Goal: Transaction & Acquisition: Purchase product/service

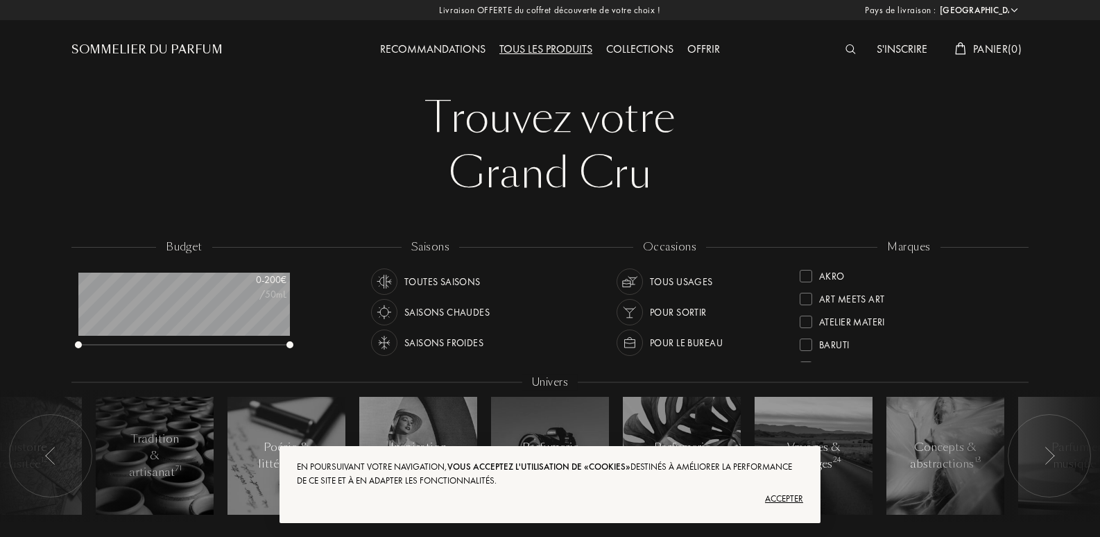
select select "FR"
click at [786, 499] on div "Accepter" at bounding box center [550, 499] width 506 height 22
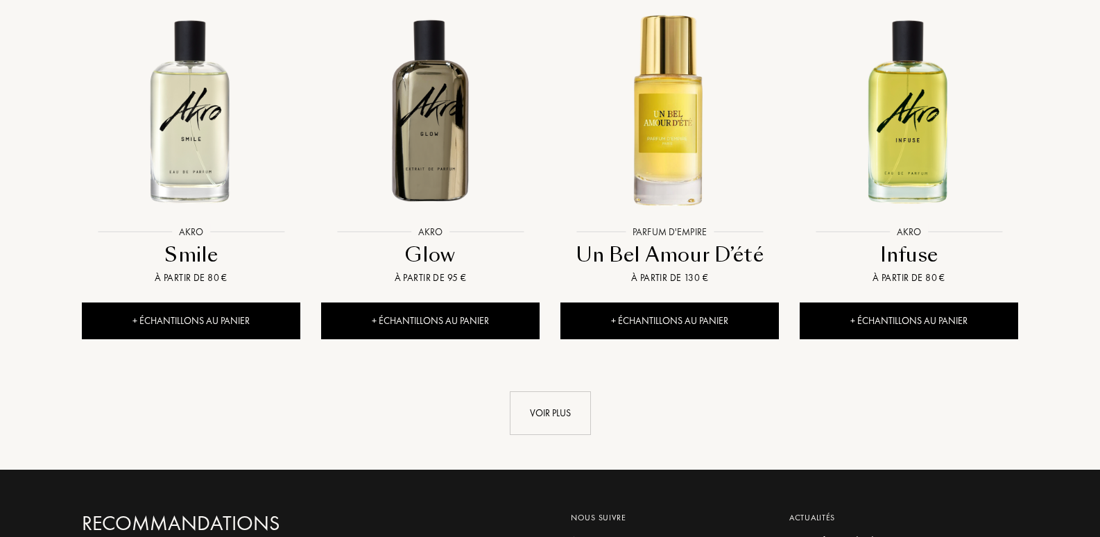
scroll to position [1479, 0]
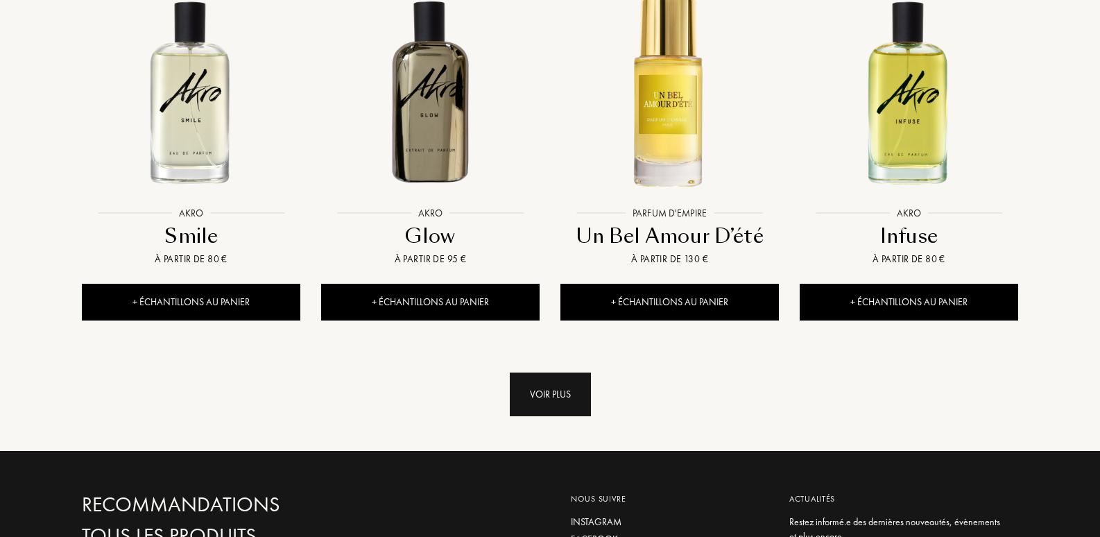
click at [555, 372] on div "Voir plus" at bounding box center [550, 394] width 81 height 44
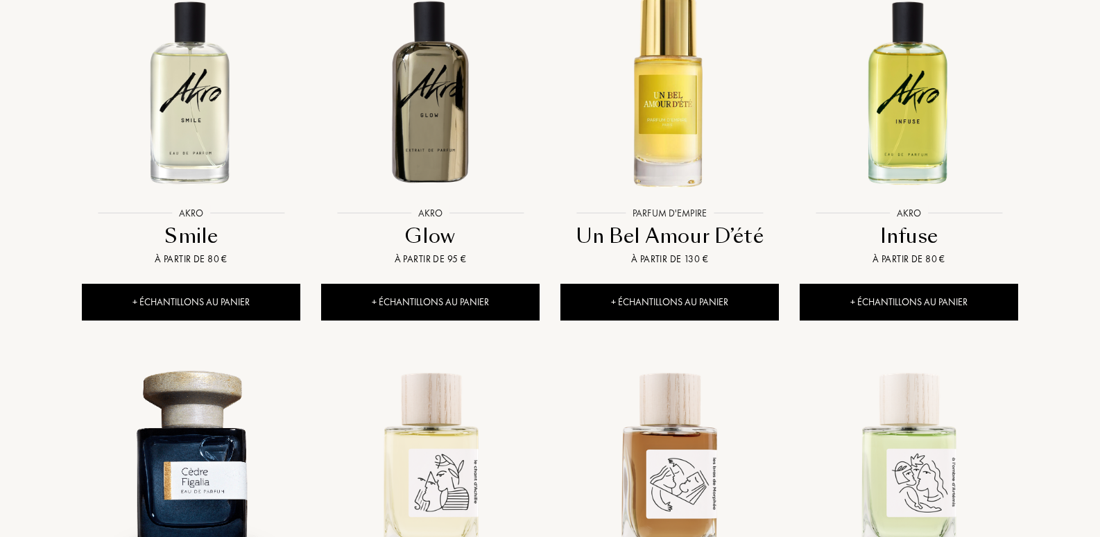
click at [48, 343] on div "[GEOGRAPHIC_DATA] : [GEOGRAPHIC_DATA] [GEOGRAPHIC_DATA] [GEOGRAPHIC_DATA] [GEOG…" at bounding box center [550, 279] width 1100 height 3516
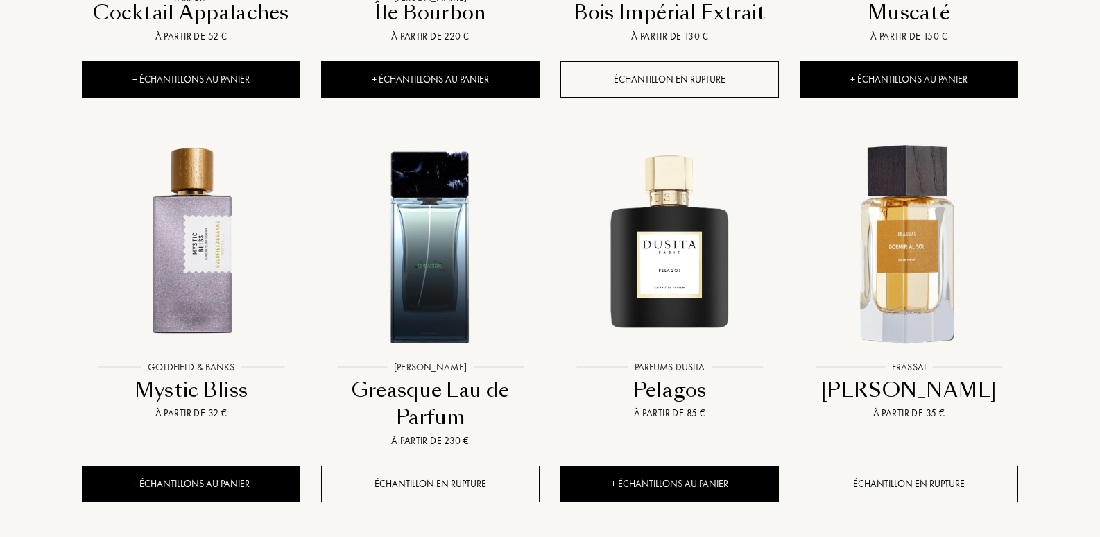
scroll to position [2497, 0]
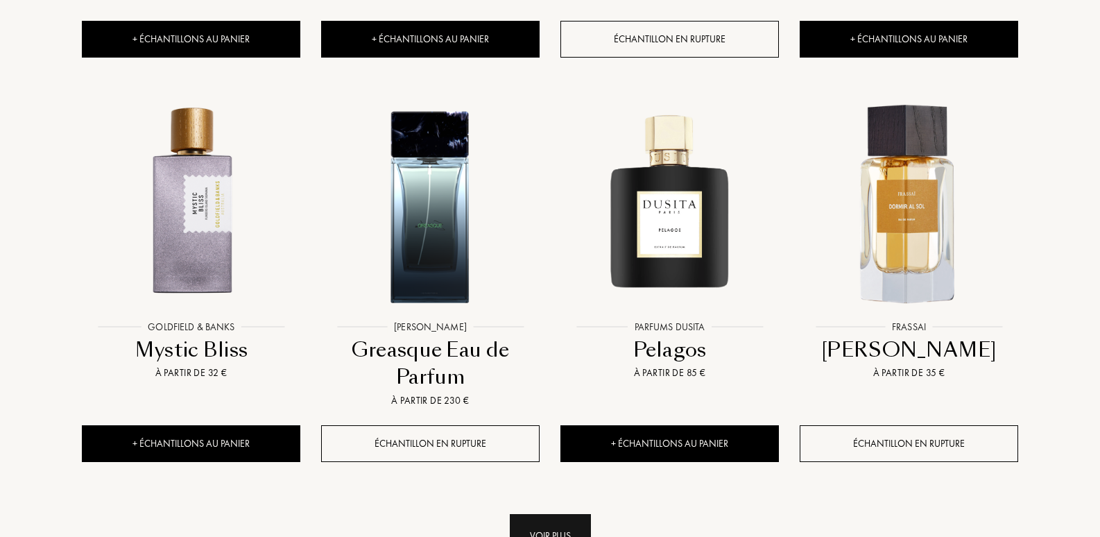
click at [548, 514] on div "Voir plus" at bounding box center [550, 536] width 81 height 44
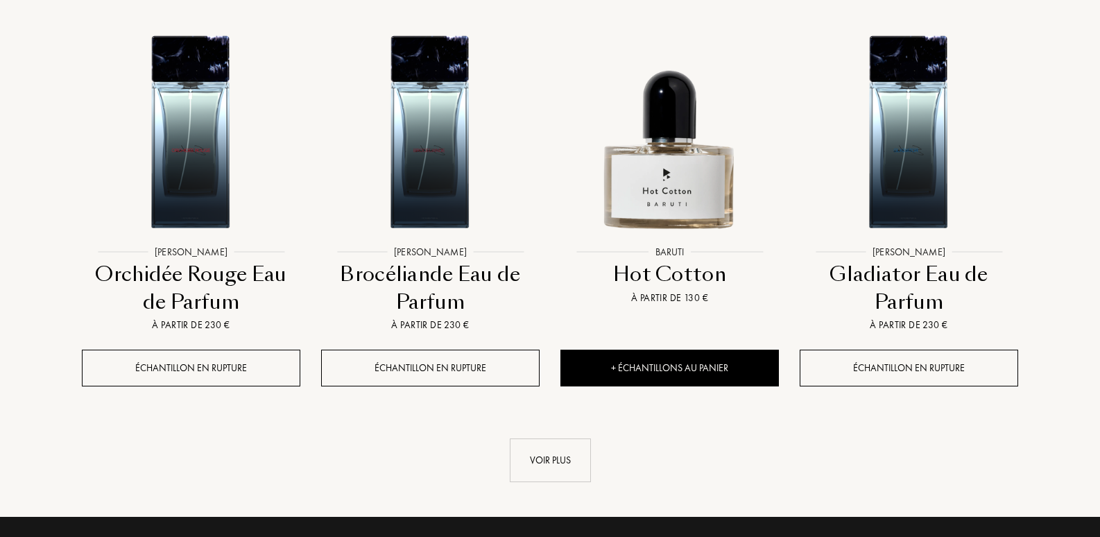
scroll to position [3792, 0]
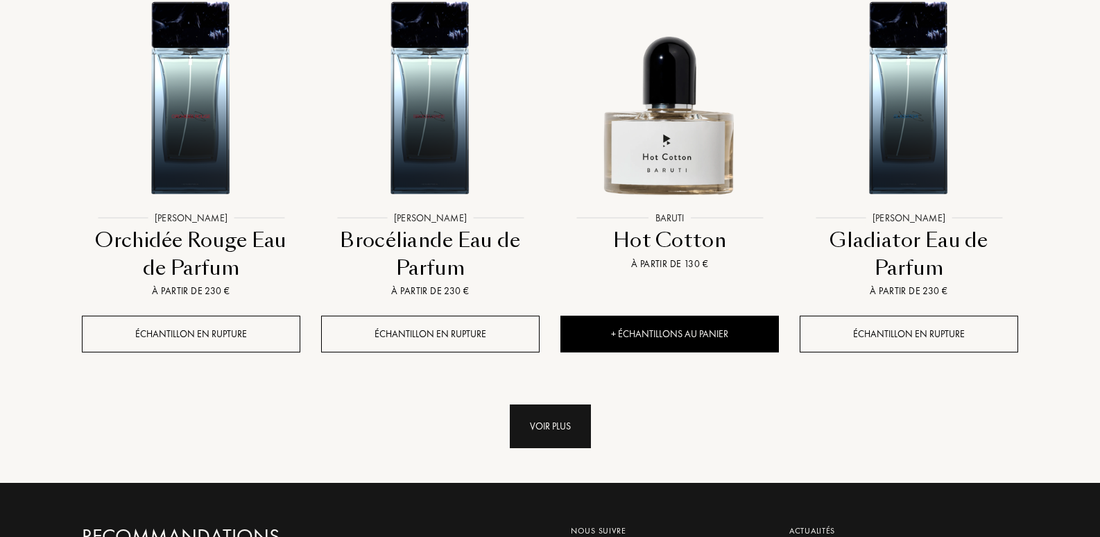
click at [551, 404] on div "Voir plus" at bounding box center [550, 426] width 81 height 44
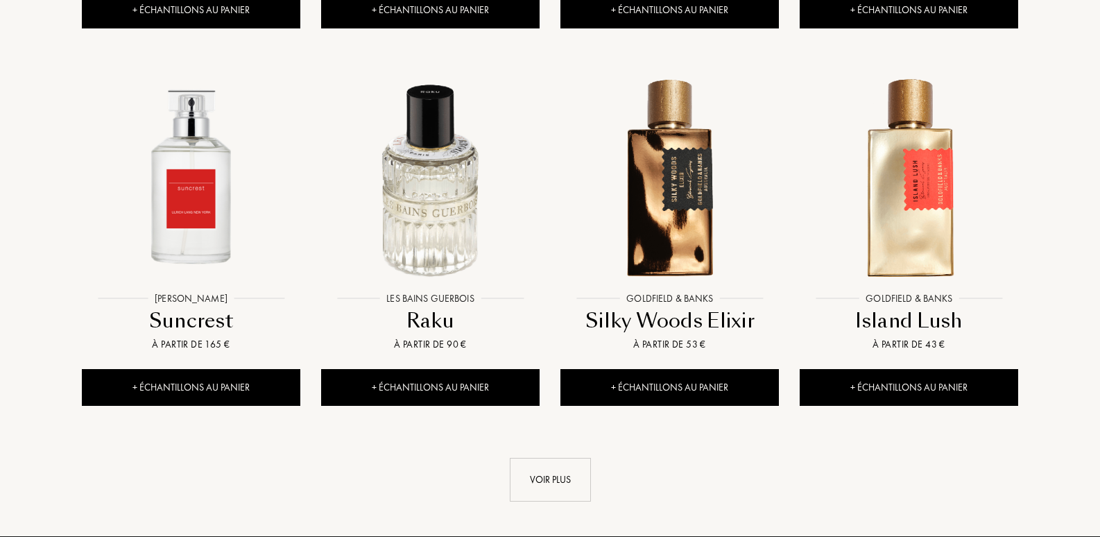
scroll to position [4901, 0]
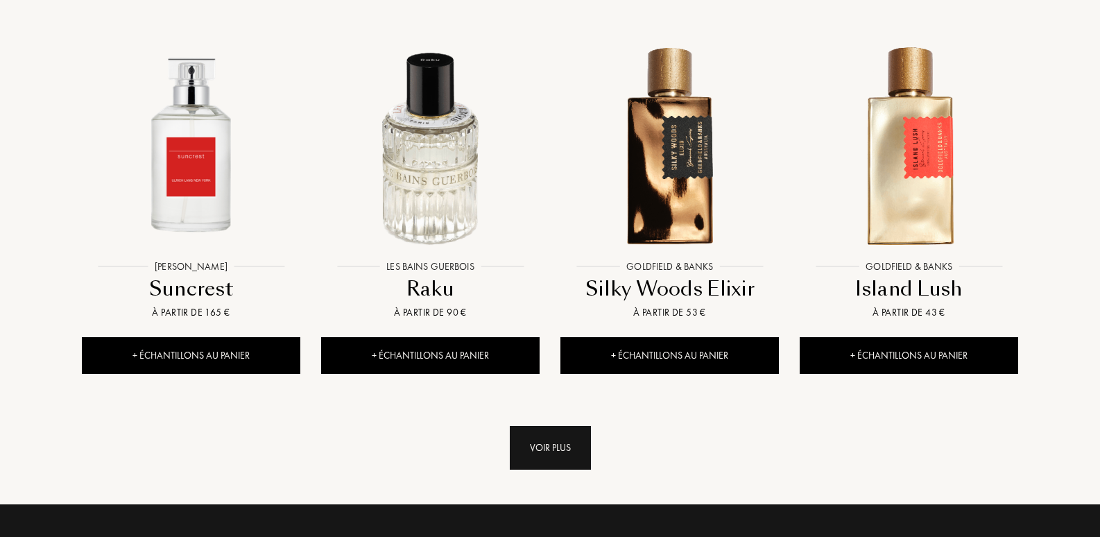
click at [558, 426] on div "Voir plus" at bounding box center [550, 448] width 81 height 44
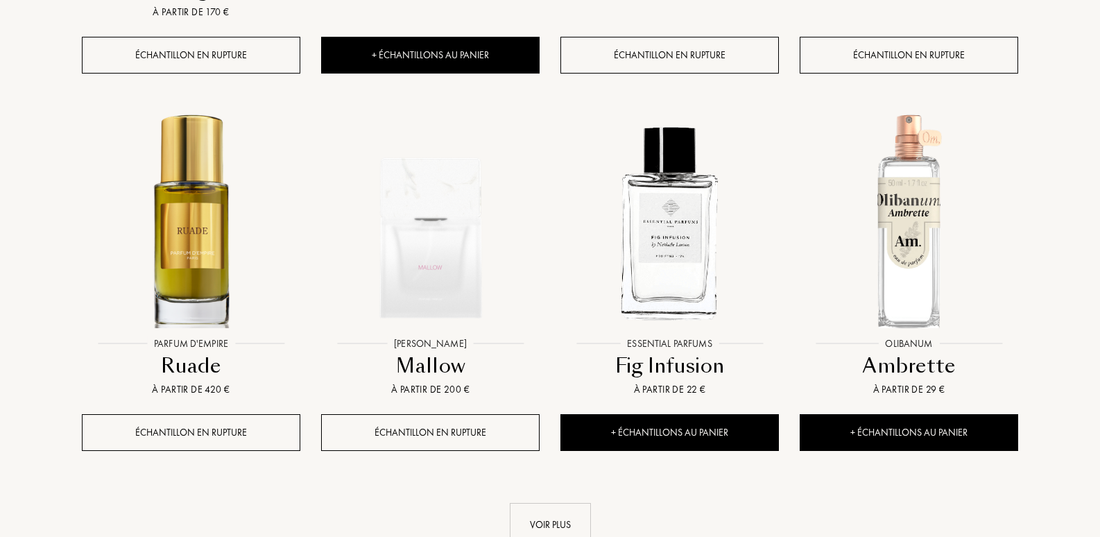
scroll to position [6011, 0]
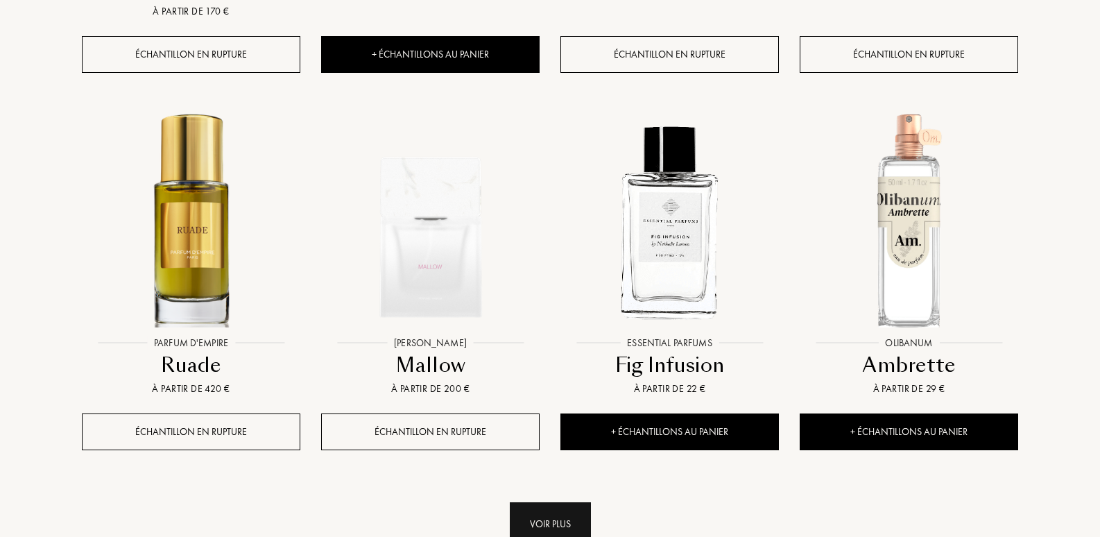
click at [558, 502] on div "Voir plus" at bounding box center [550, 524] width 81 height 44
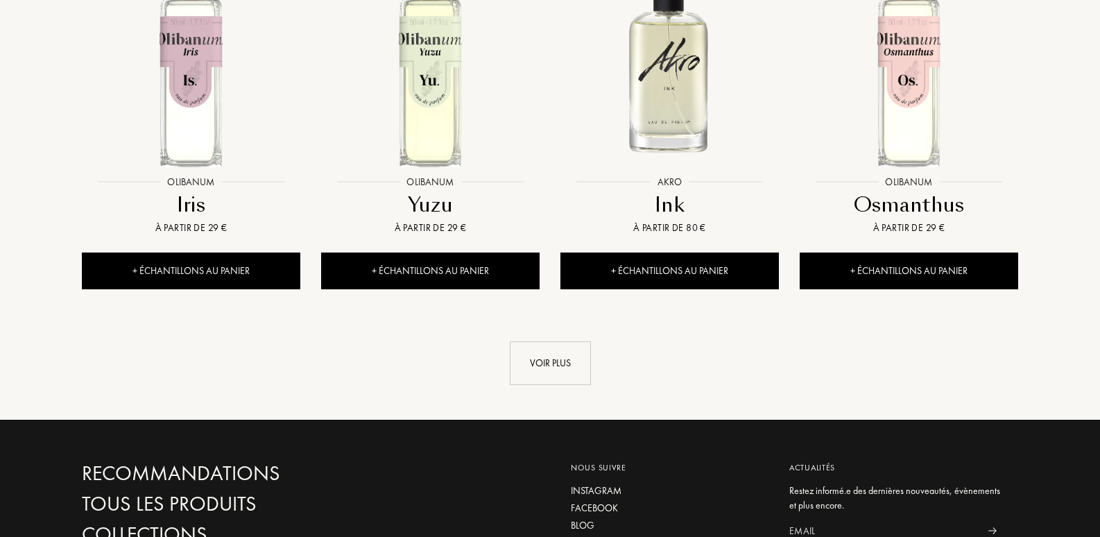
scroll to position [7398, 0]
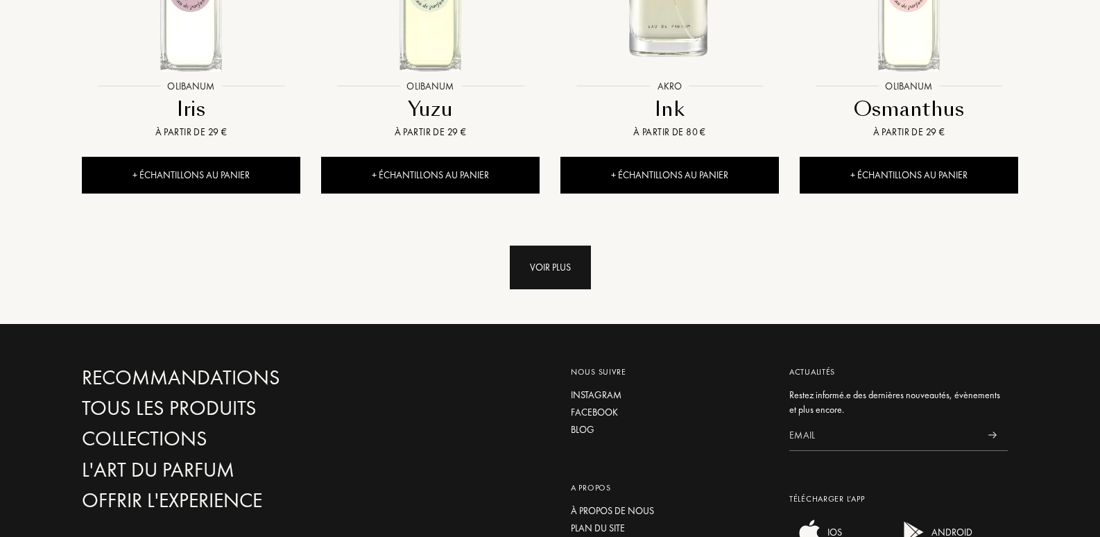
click at [542, 246] on div "Voir plus" at bounding box center [550, 268] width 81 height 44
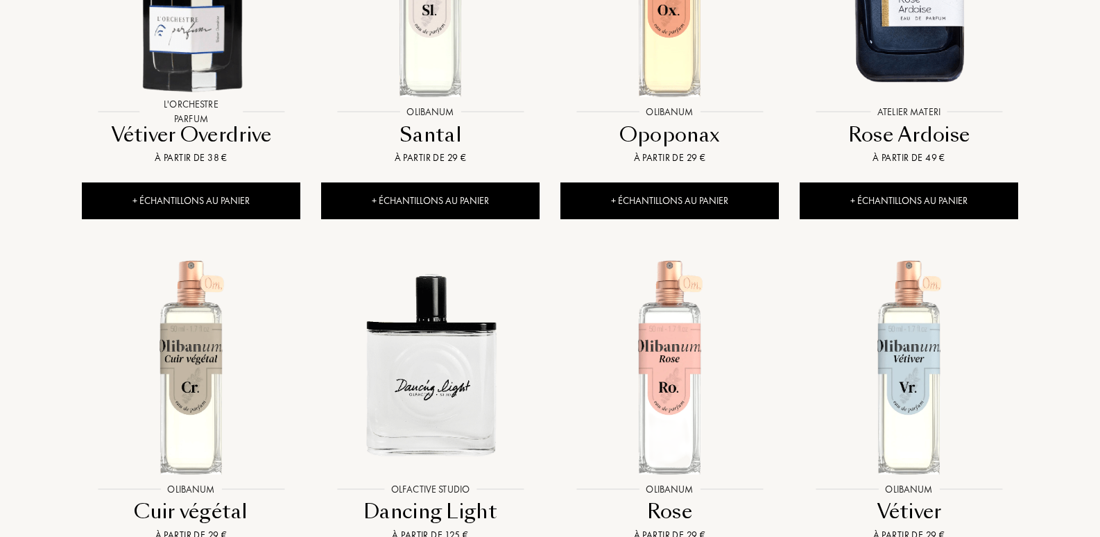
scroll to position [8322, 0]
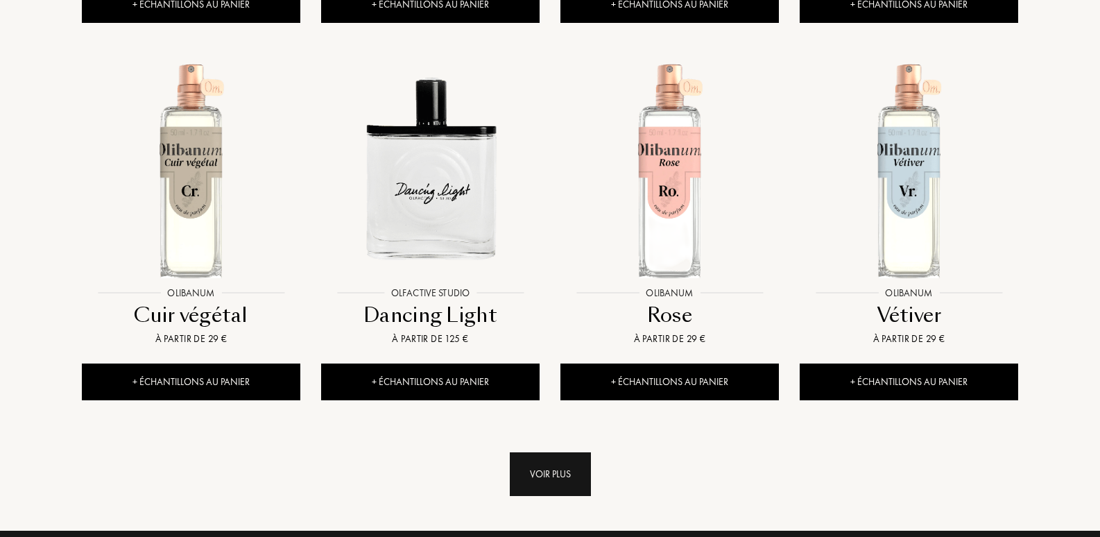
click at [556, 452] on div "Voir plus" at bounding box center [550, 474] width 81 height 44
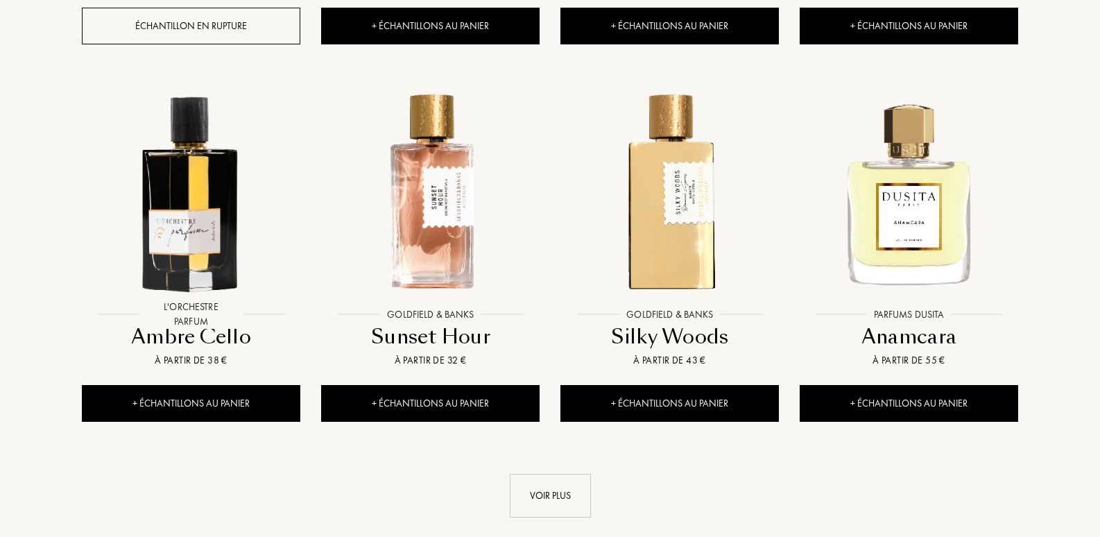
scroll to position [9524, 0]
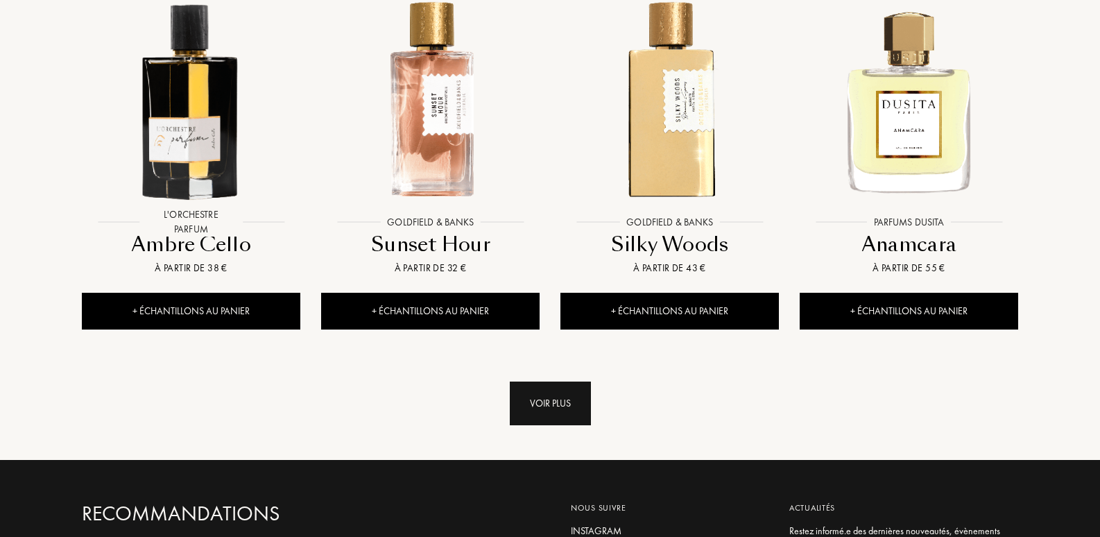
click at [560, 381] on div "Voir plus" at bounding box center [550, 403] width 81 height 44
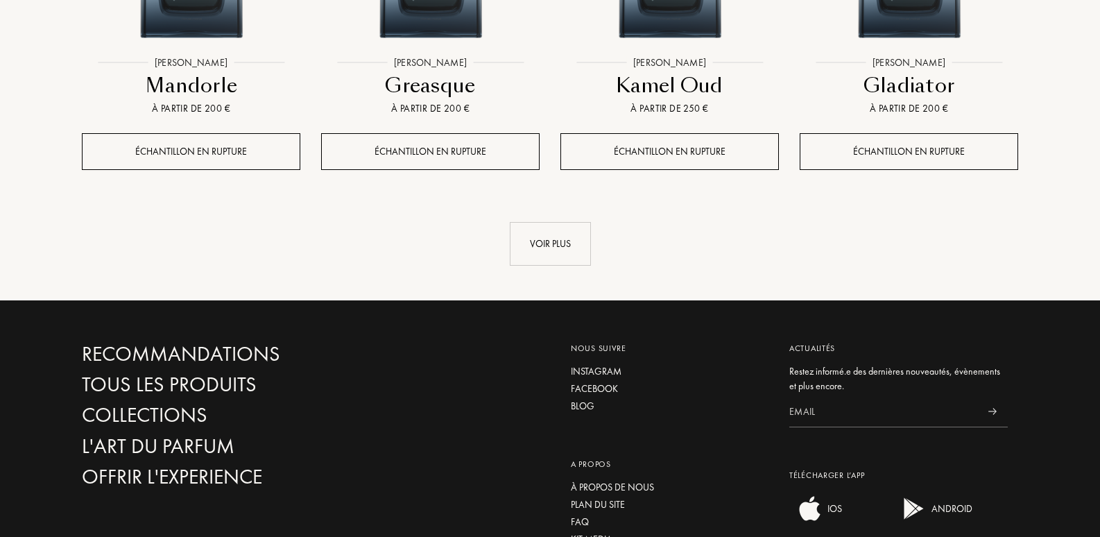
scroll to position [10819, 0]
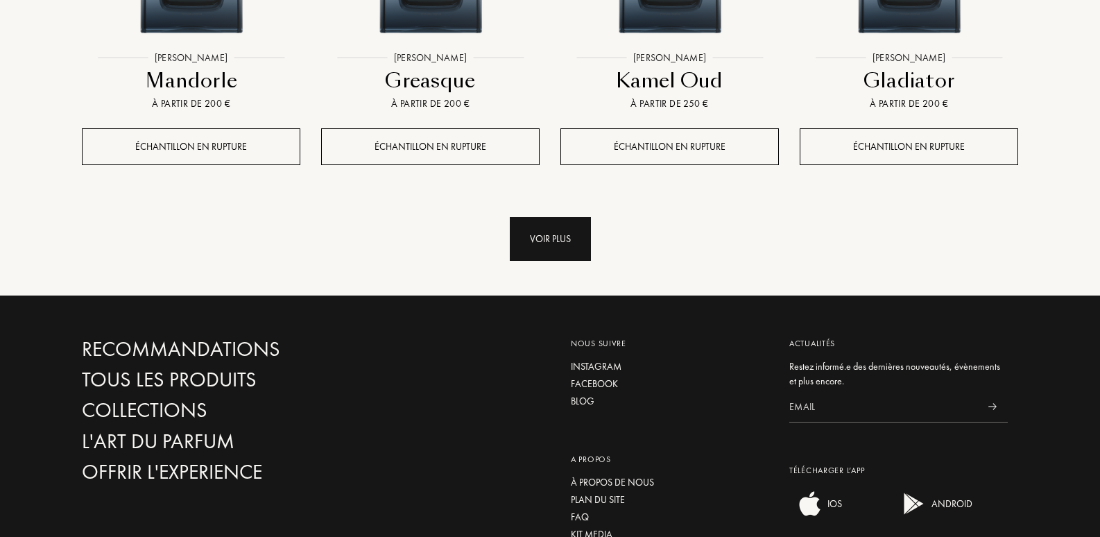
click at [561, 217] on div "Voir plus" at bounding box center [550, 239] width 81 height 44
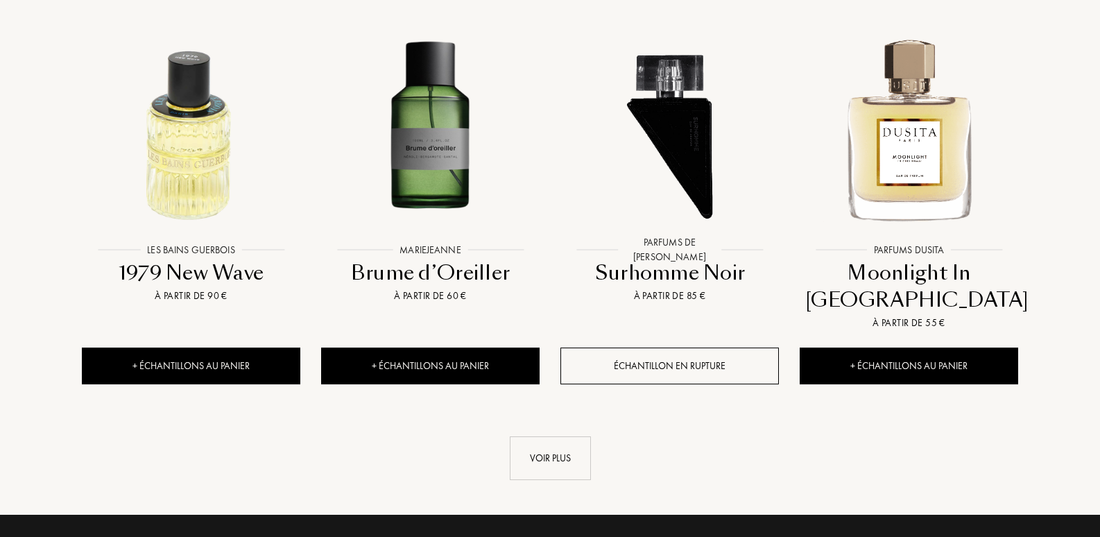
scroll to position [11837, 0]
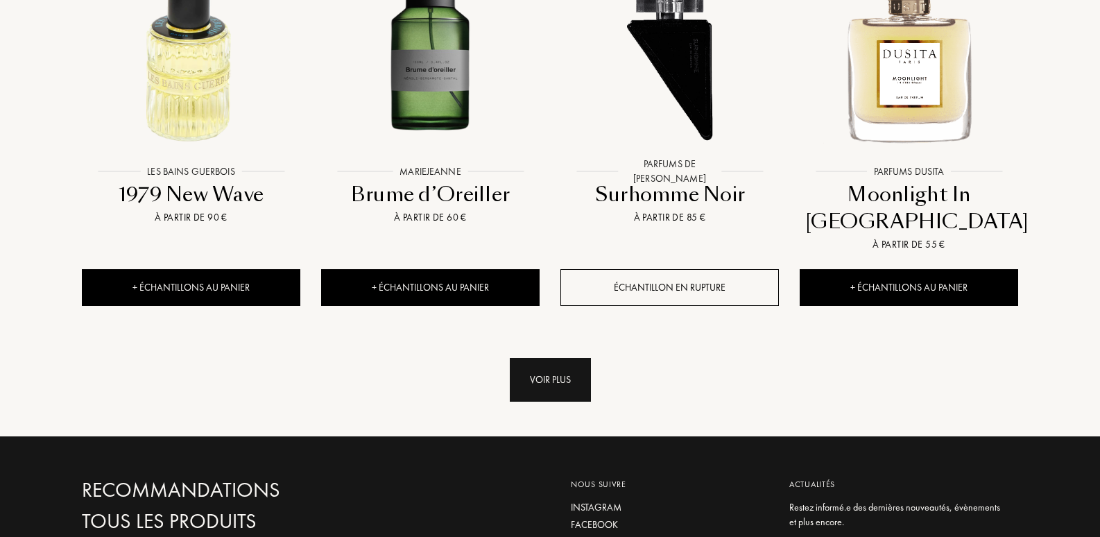
click at [555, 358] on div "Voir plus" at bounding box center [550, 380] width 81 height 44
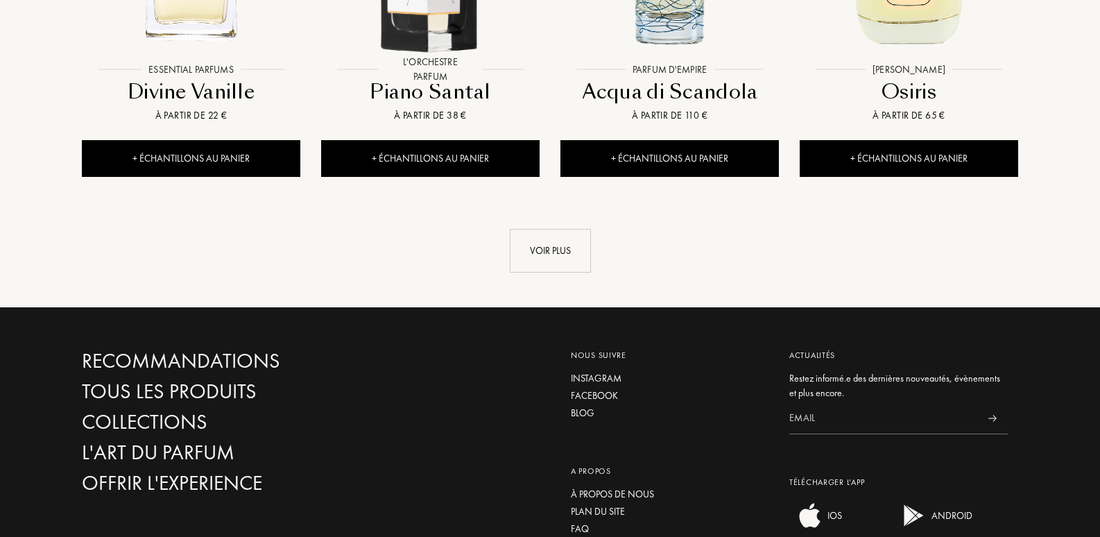
scroll to position [13131, 0]
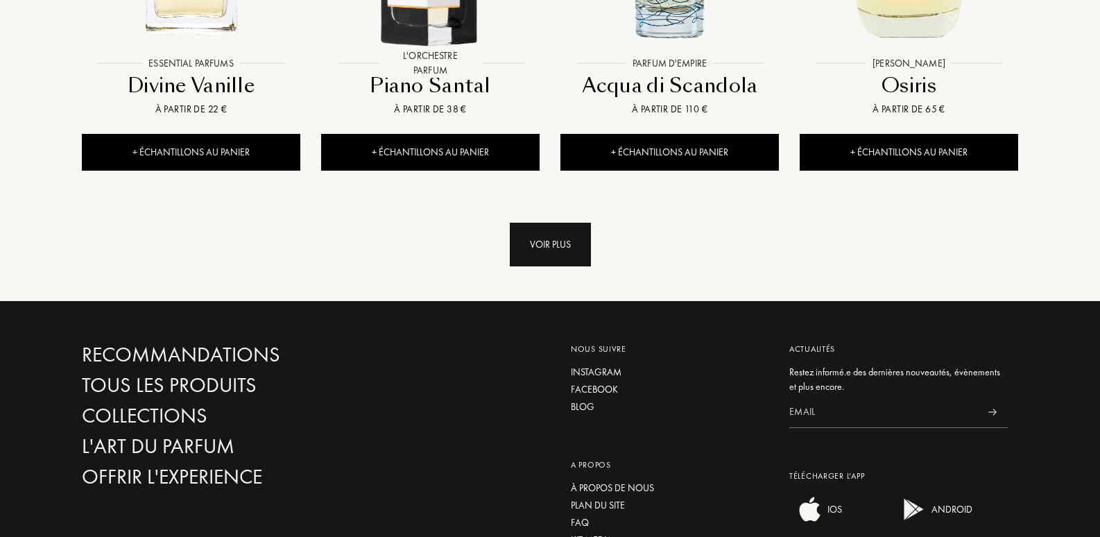
click at [557, 223] on div "Voir plus" at bounding box center [550, 245] width 81 height 44
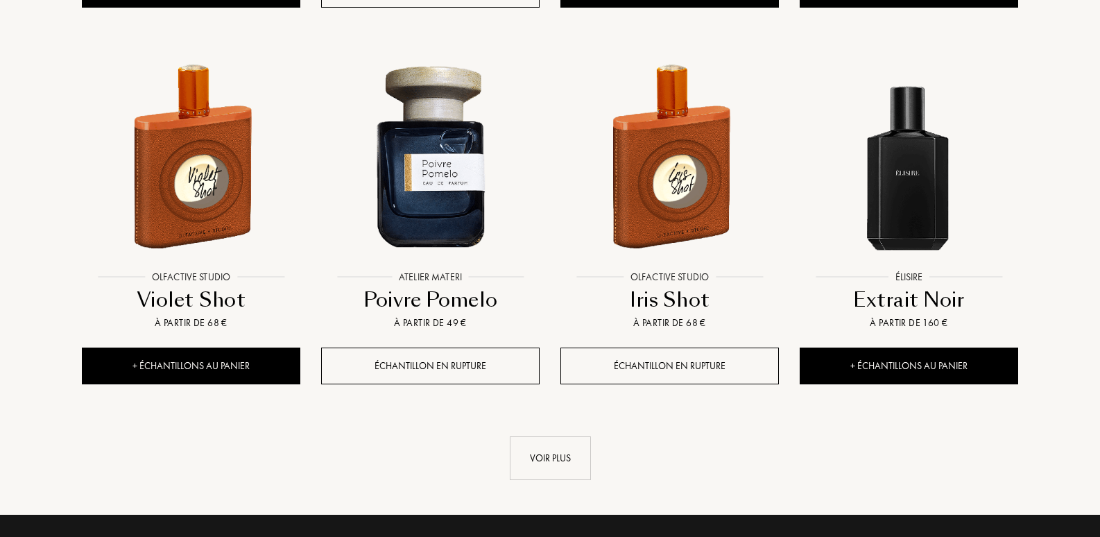
scroll to position [14148, 0]
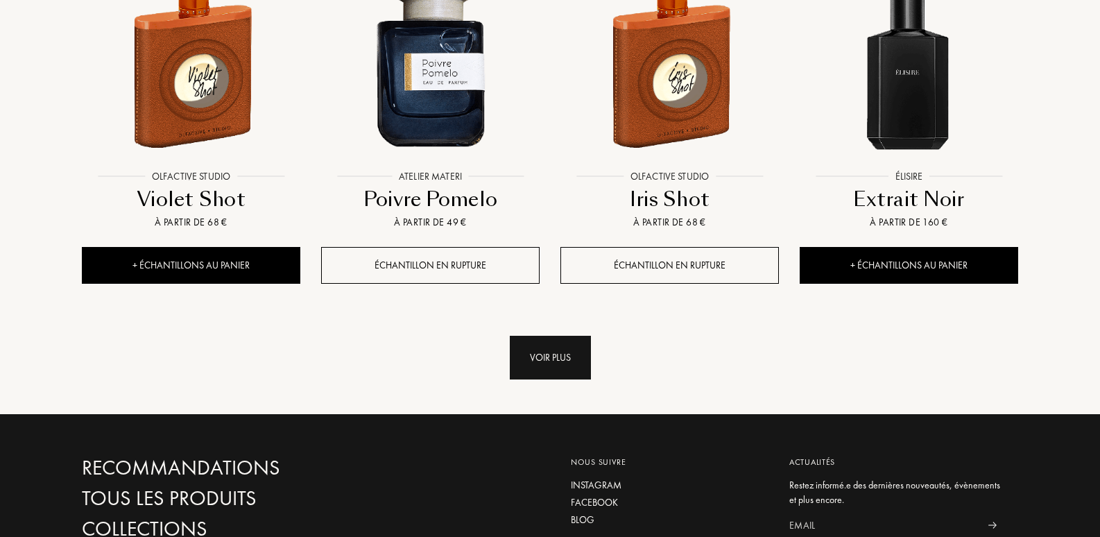
click at [554, 336] on div "Voir plus" at bounding box center [550, 358] width 81 height 44
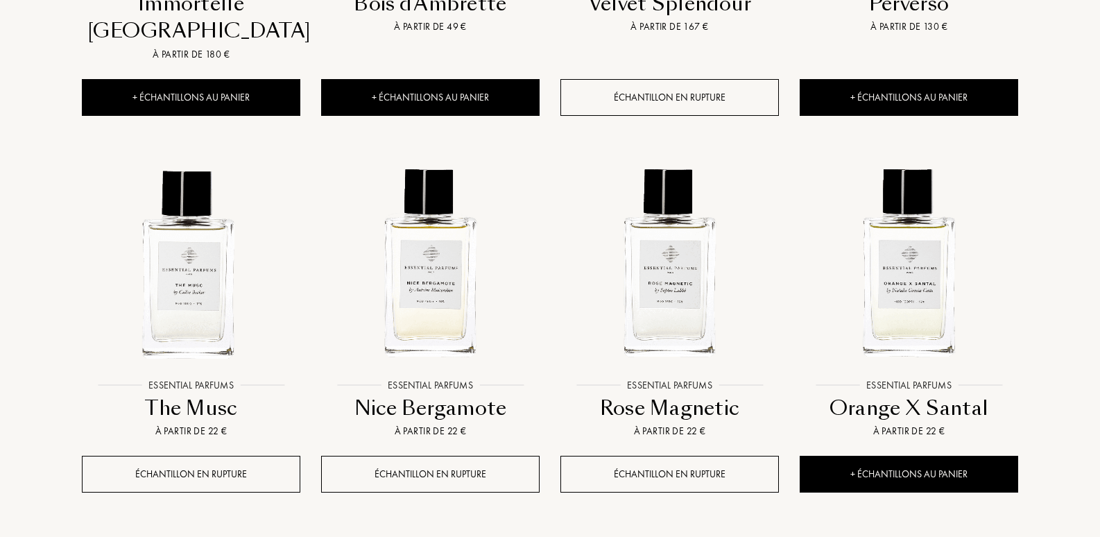
scroll to position [15165, 0]
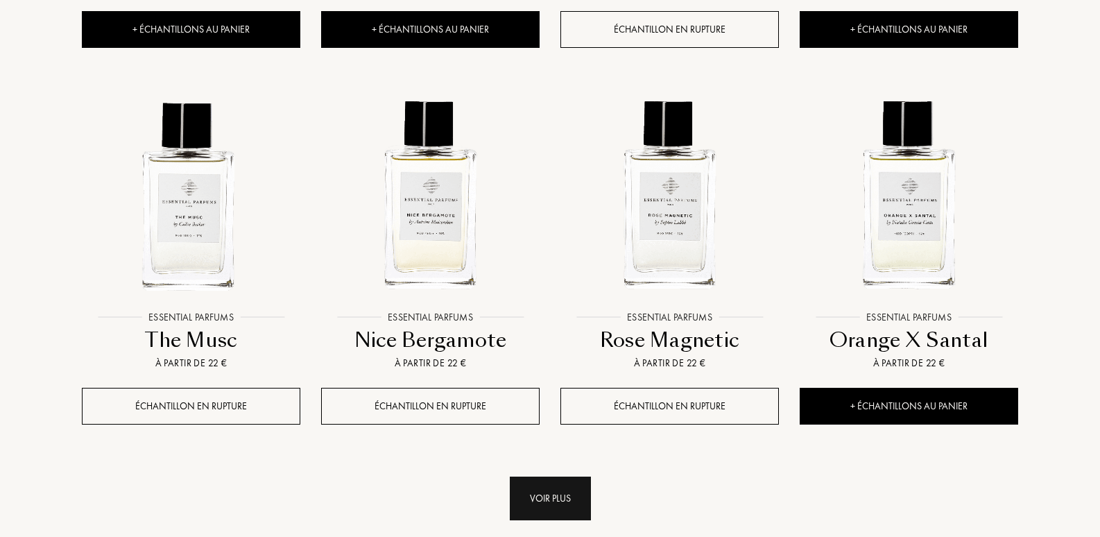
click at [553, 476] on div "Voir plus" at bounding box center [550, 498] width 81 height 44
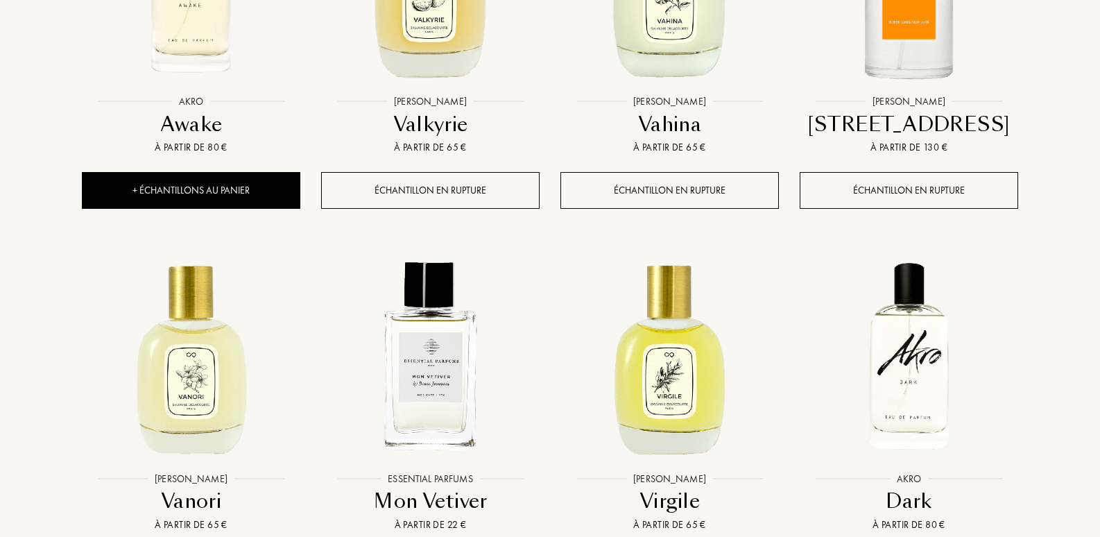
scroll to position [15813, 0]
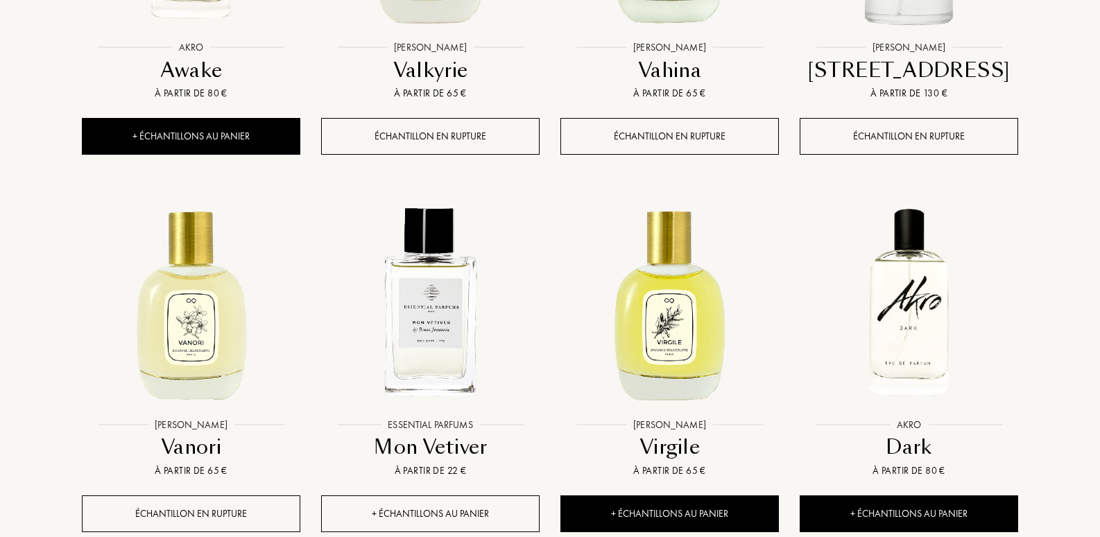
click at [443, 495] on div "+ Échantillons au panier" at bounding box center [430, 513] width 218 height 37
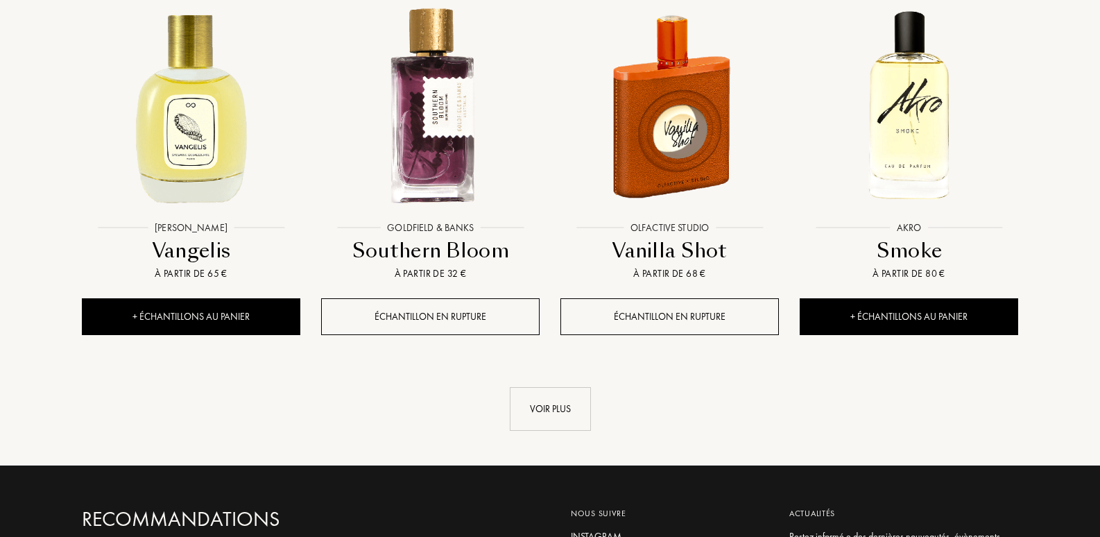
scroll to position [16460, 0]
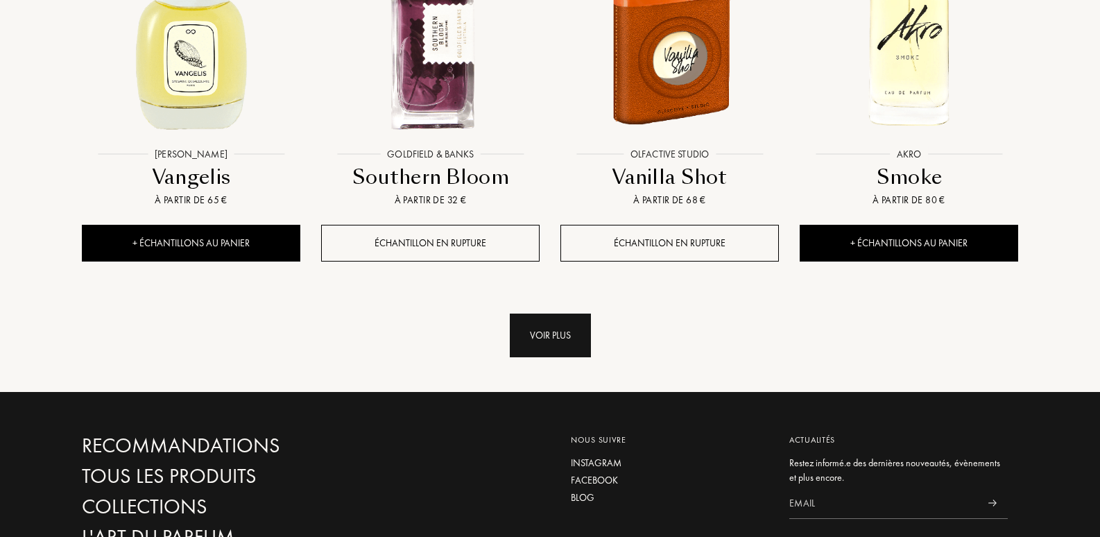
click at [556, 313] on div "Voir plus" at bounding box center [550, 335] width 81 height 44
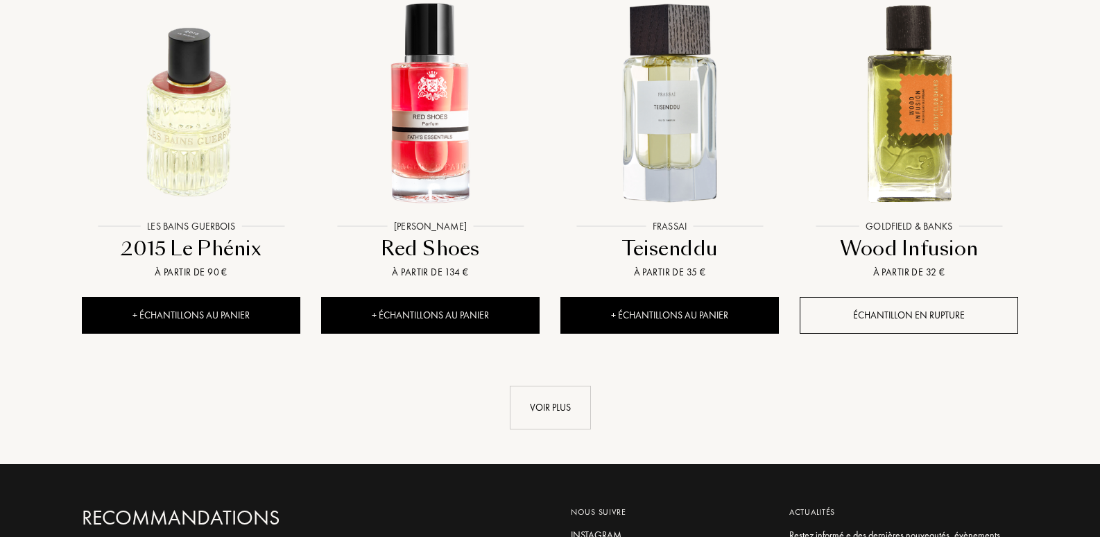
scroll to position [17569, 0]
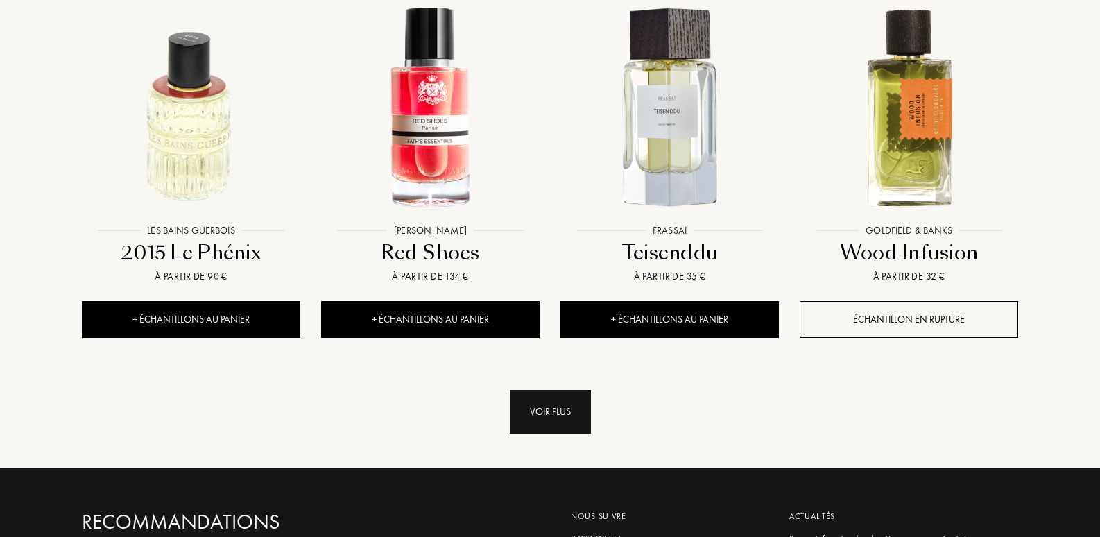
click at [560, 390] on div "Voir plus" at bounding box center [550, 412] width 81 height 44
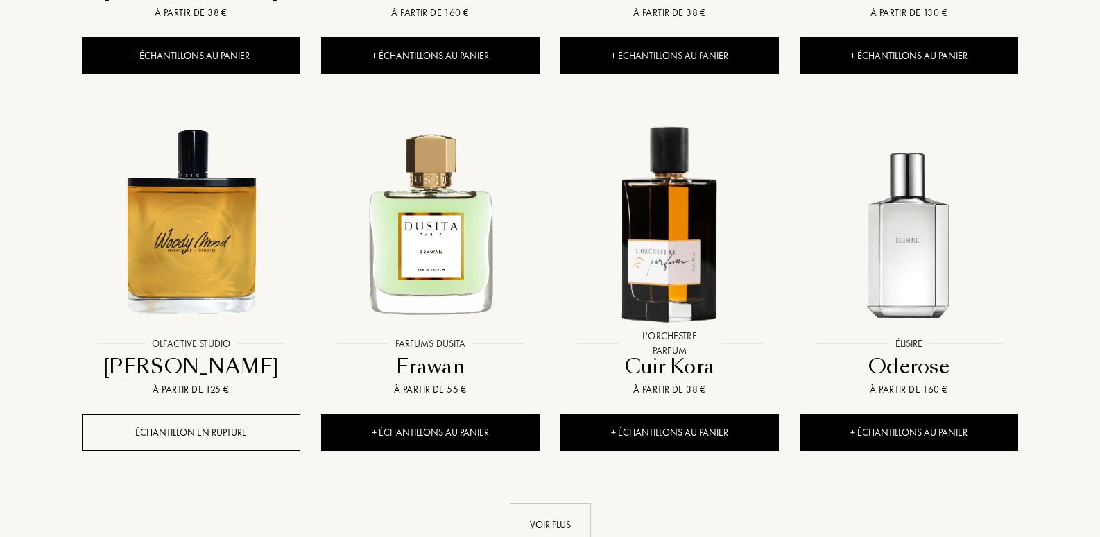
scroll to position [18679, 0]
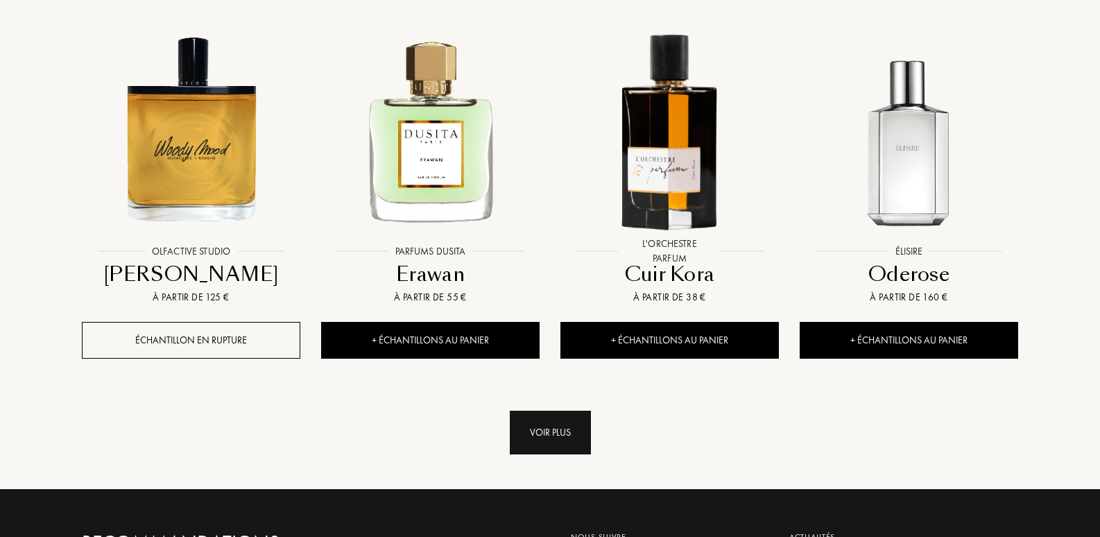
click at [547, 411] on div "Voir plus" at bounding box center [550, 433] width 81 height 44
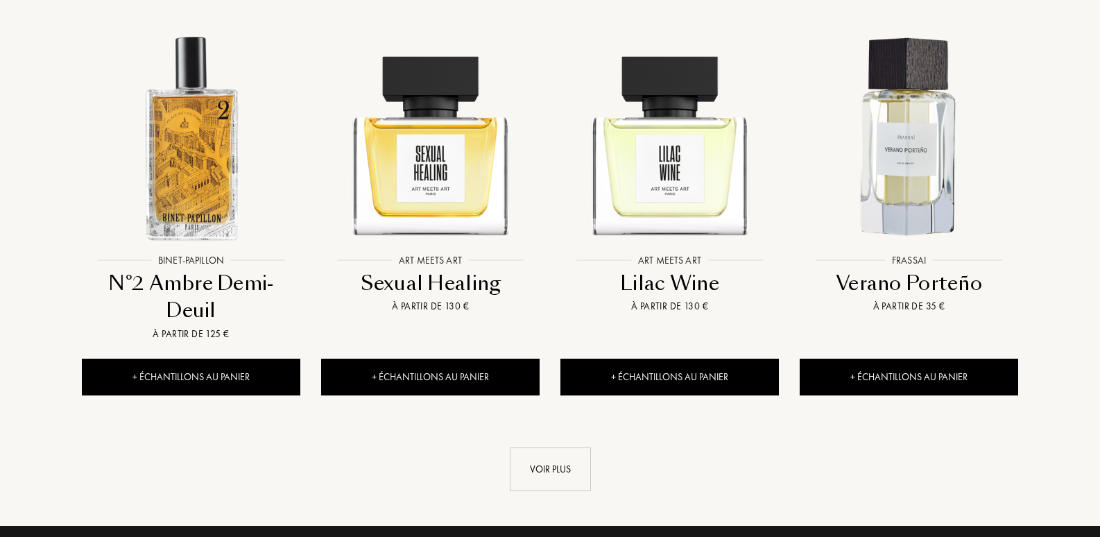
scroll to position [19882, 0]
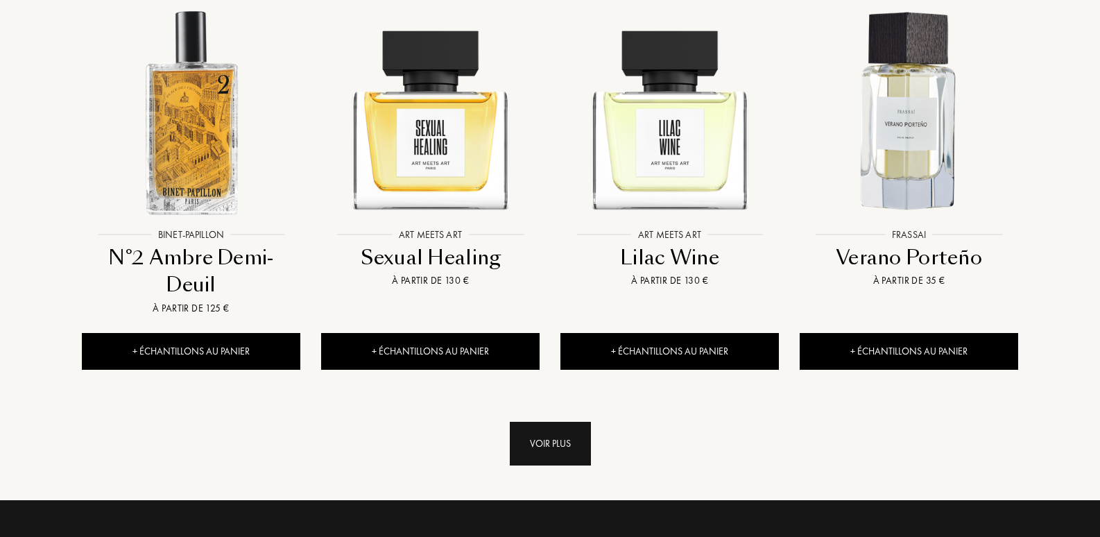
click at [559, 422] on div "Voir plus" at bounding box center [550, 444] width 81 height 44
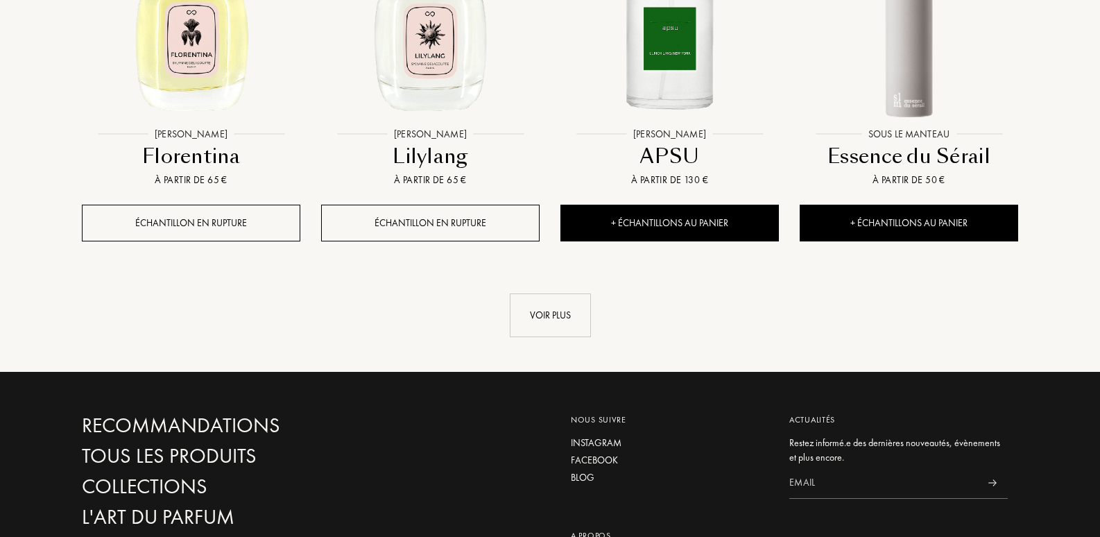
scroll to position [21176, 0]
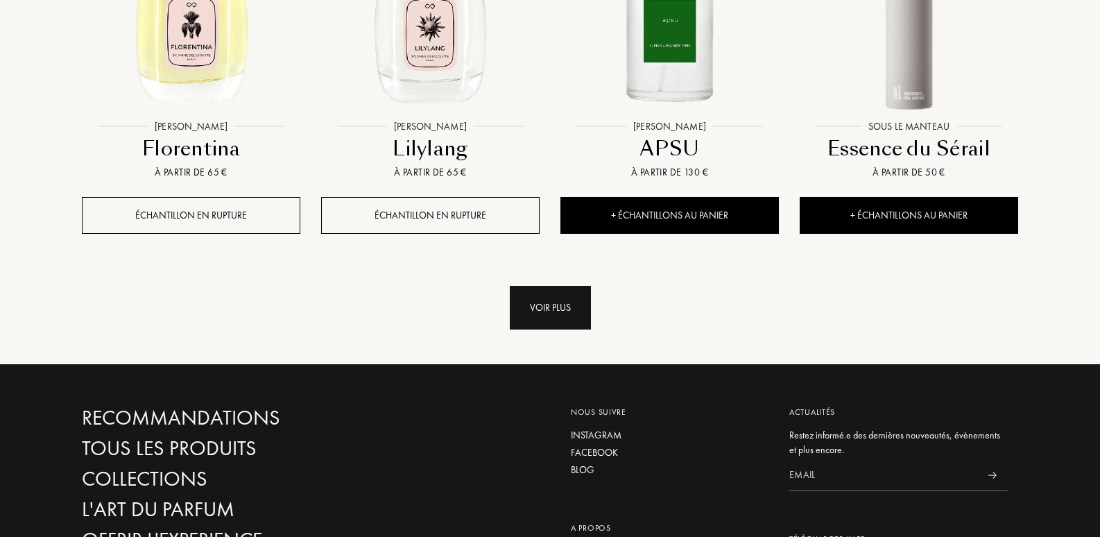
click at [559, 286] on div "Voir plus" at bounding box center [550, 308] width 81 height 44
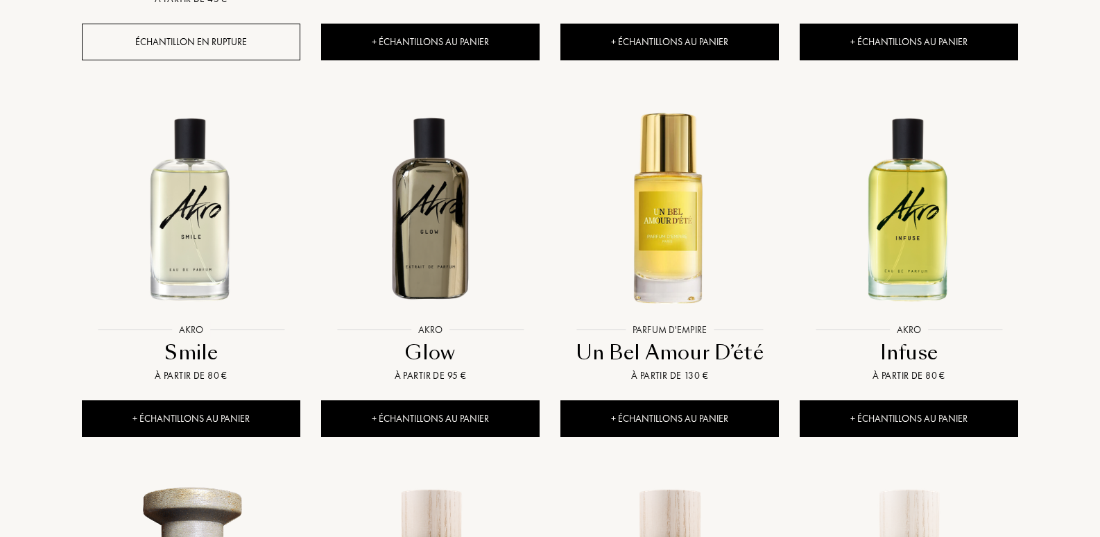
scroll to position [0, 0]
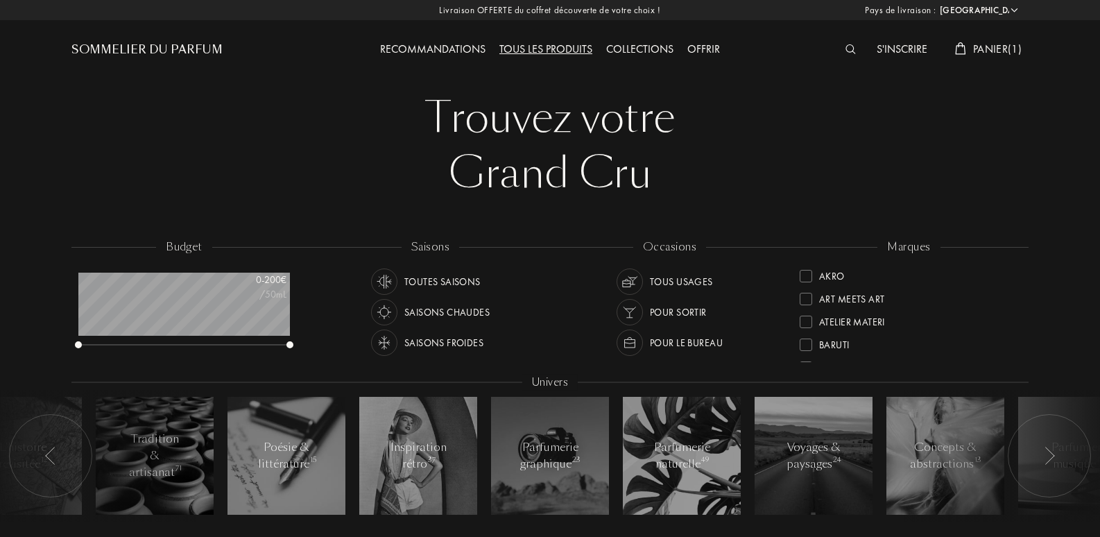
click at [985, 46] on span "Panier ( 1 )" at bounding box center [997, 49] width 49 height 15
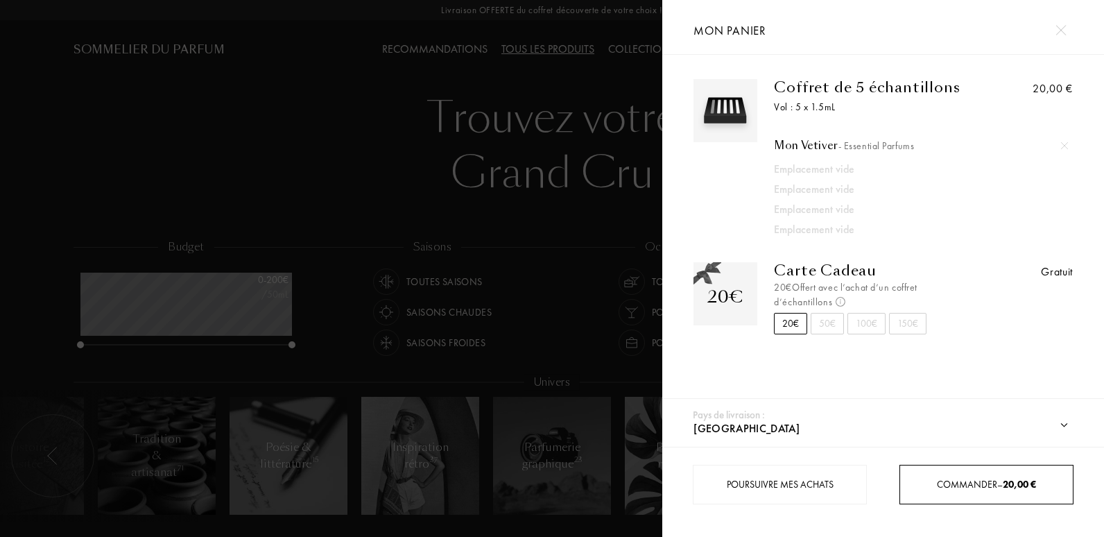
click at [990, 481] on div "Commander – 20,00 €" at bounding box center [986, 484] width 173 height 15
click at [962, 480] on div "Commander – 20,00 €" at bounding box center [986, 484] width 173 height 15
drag, startPoint x: 962, startPoint y: 480, endPoint x: 1022, endPoint y: 483, distance: 60.4
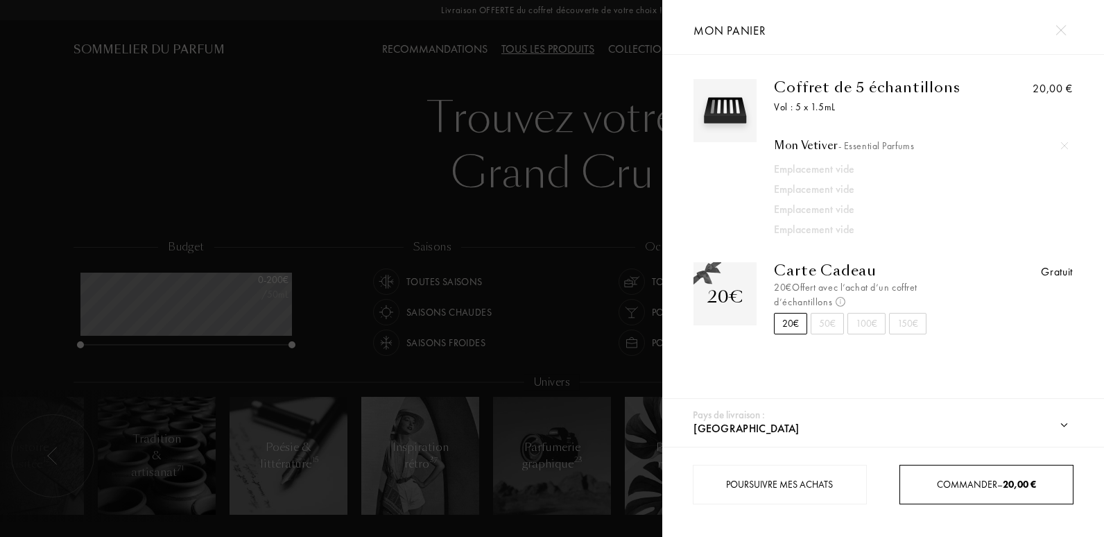
click at [1022, 483] on span "20,00 €" at bounding box center [1019, 484] width 33 height 12
click at [952, 479] on div "Commander – 20,00 €" at bounding box center [986, 484] width 173 height 15
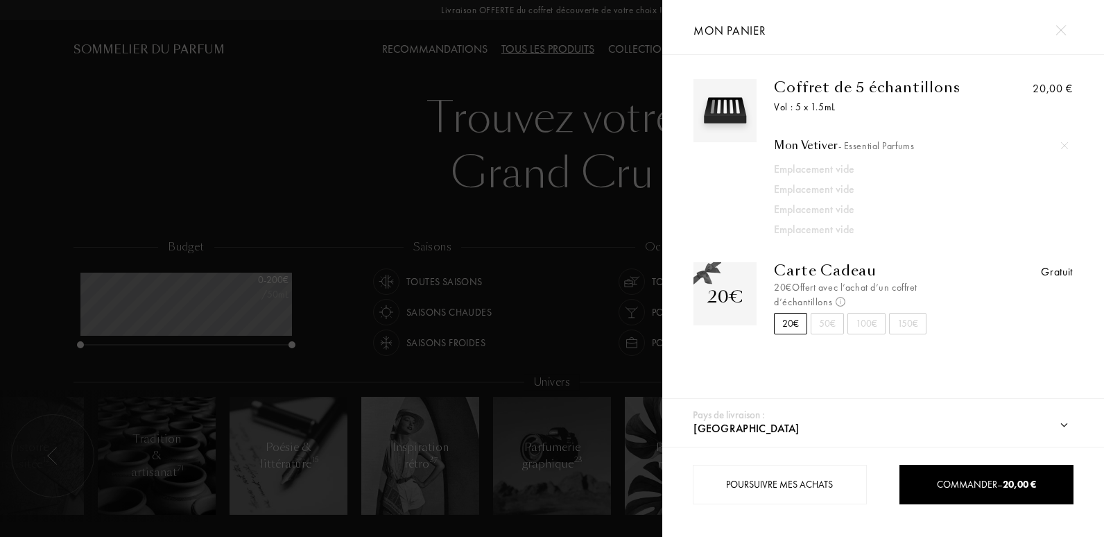
click at [750, 518] on div "Poursuivre mes achats Commander – 20,00 €" at bounding box center [883, 492] width 442 height 90
click at [1061, 31] on img at bounding box center [1061, 30] width 10 height 10
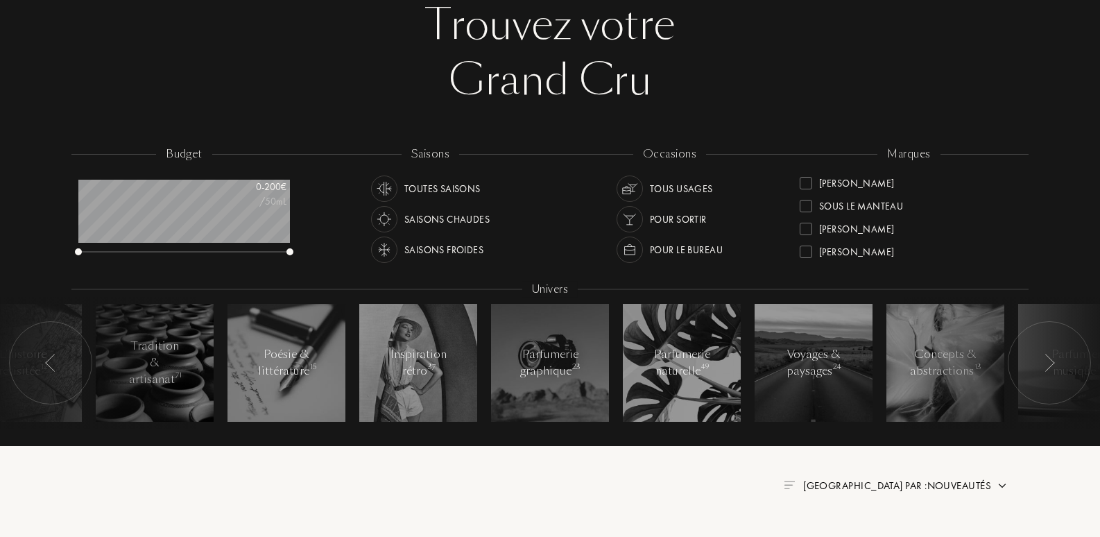
scroll to position [92, 0]
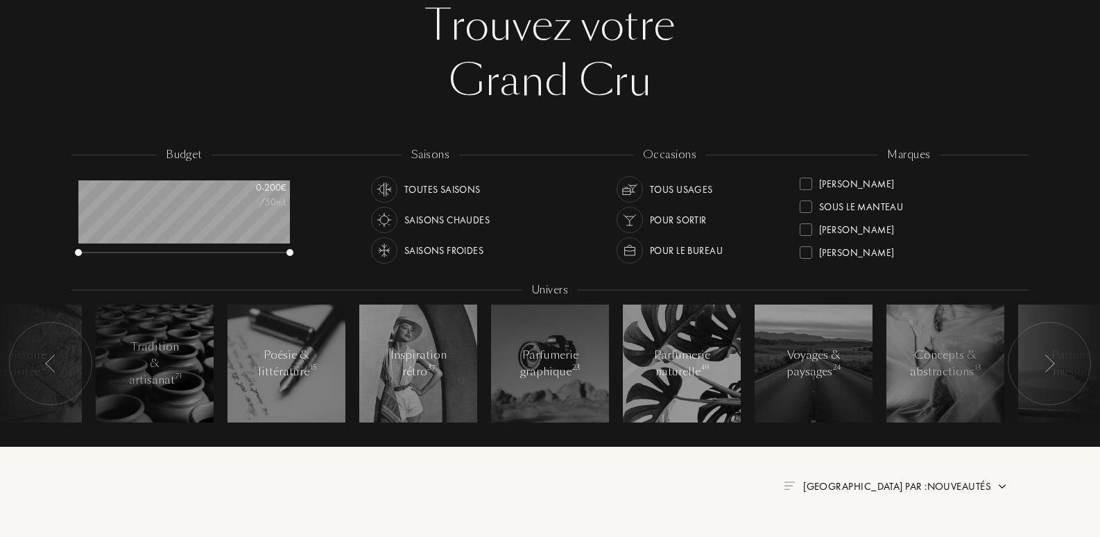
click at [440, 216] on div "Saisons chaudes" at bounding box center [446, 220] width 85 height 26
click at [673, 250] on div "Pour le bureau" at bounding box center [686, 250] width 73 height 26
drag, startPoint x: 290, startPoint y: 257, endPoint x: 233, endPoint y: 250, distance: 57.3
click at [233, 250] on div "budget 0 - 200 € /50mL" at bounding box center [190, 209] width 239 height 125
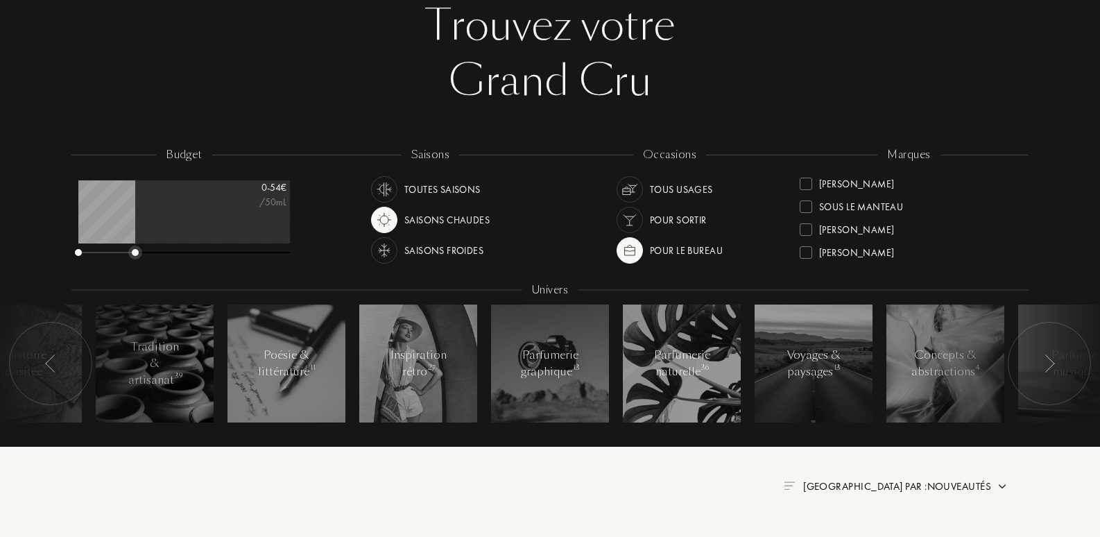
drag, startPoint x: 290, startPoint y: 255, endPoint x: 135, endPoint y: 257, distance: 154.7
click at [135, 257] on div at bounding box center [184, 253] width 212 height 10
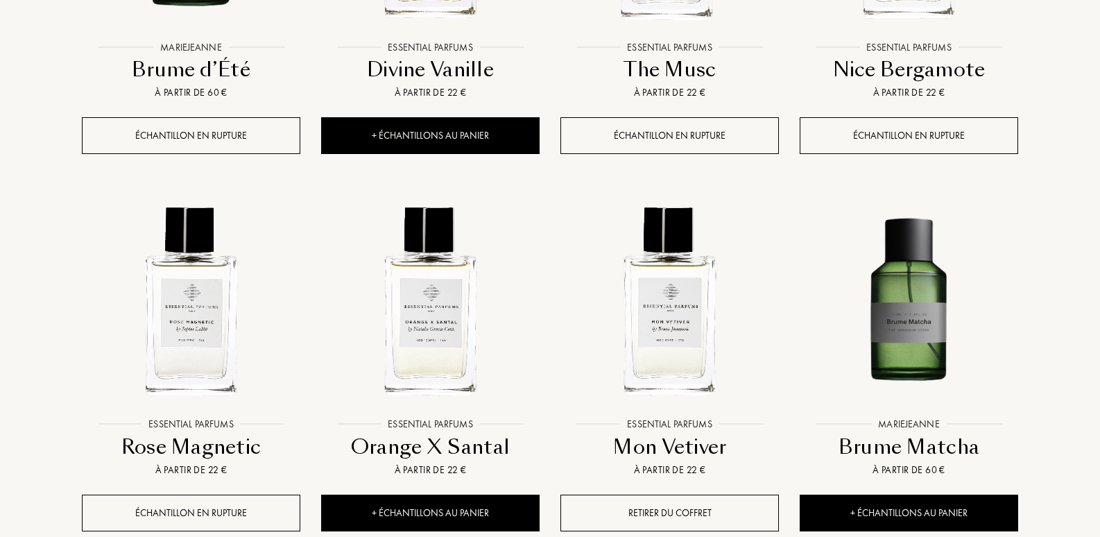
scroll to position [1110, 0]
